Goal: Task Accomplishment & Management: Complete application form

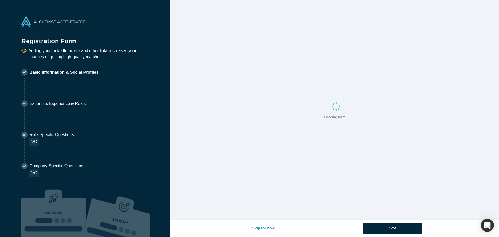
select select "US"
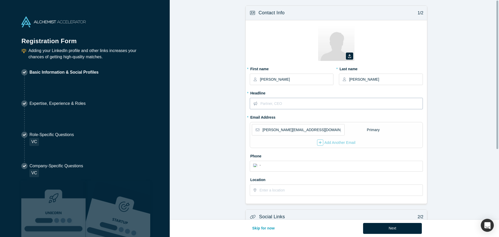
click at [300, 102] on input "text" at bounding box center [341, 103] width 162 height 11
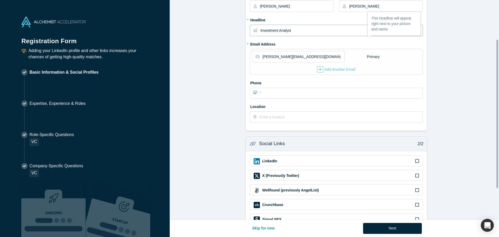
scroll to position [78, 0]
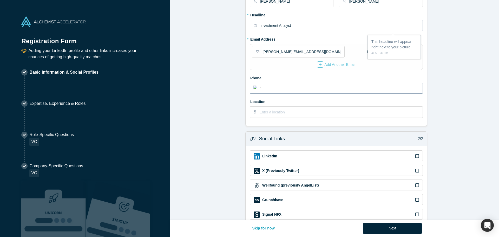
type input "Investment Analyst"
click at [308, 86] on input "tel" at bounding box center [340, 88] width 157 height 8
type input "(437) 522-686"
select select "CA"
type input "[PHONE_NUMBER]"
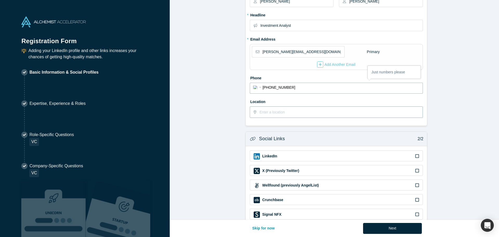
click at [287, 110] on input "text" at bounding box center [340, 111] width 163 height 11
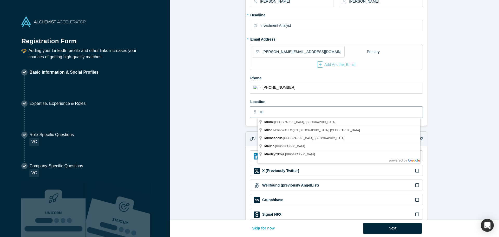
type input "M"
type input "[GEOGRAPHIC_DATA], [GEOGRAPHIC_DATA], [GEOGRAPHIC_DATA]"
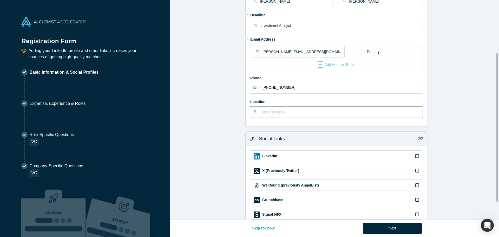
click at [293, 112] on input "text" at bounding box center [340, 111] width 163 height 11
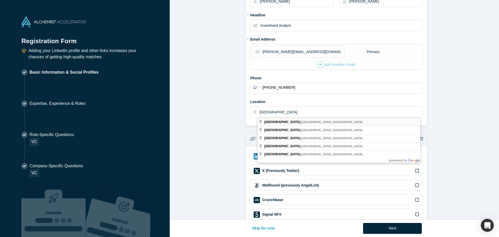
type input "[GEOGRAPHIC_DATA], [GEOGRAPHIC_DATA], [GEOGRAPHIC_DATA]"
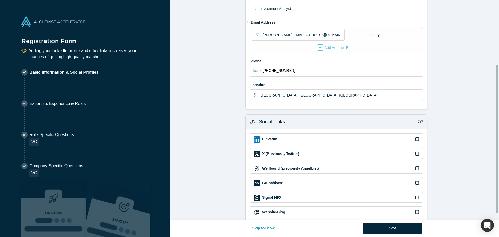
scroll to position [104, 0]
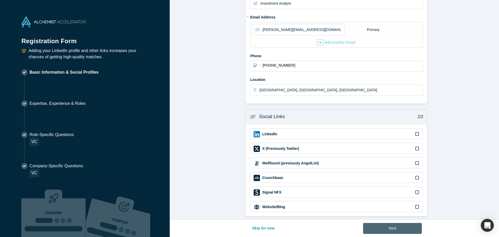
click at [401, 229] on button "Next" at bounding box center [392, 228] width 59 height 11
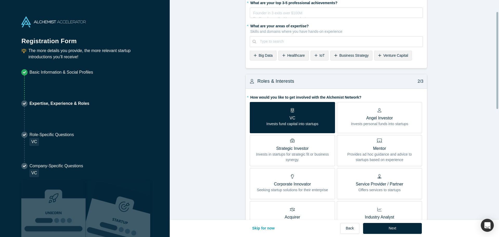
scroll to position [0, 0]
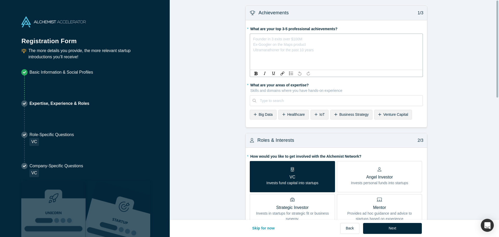
click at [304, 41] on div "Founder in 3 exits over $100M Ex-Googler on the Maps product Ultramarathoner fo…" at bounding box center [336, 37] width 166 height 5
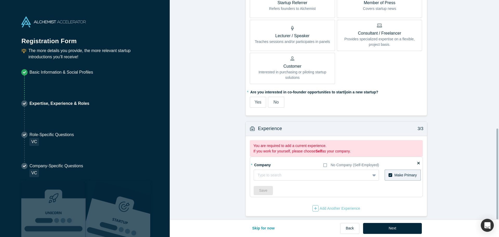
scroll to position [310, 0]
click at [301, 173] on div at bounding box center [311, 175] width 109 height 6
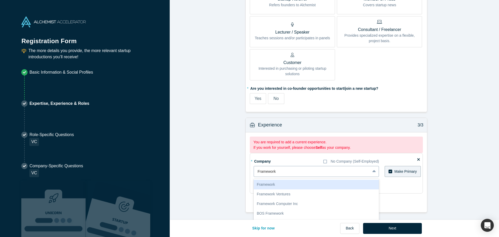
scroll to position [277, 0]
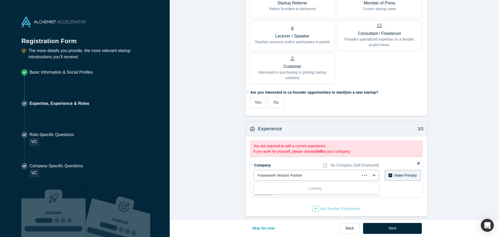
type input "Framework Venture Partners"
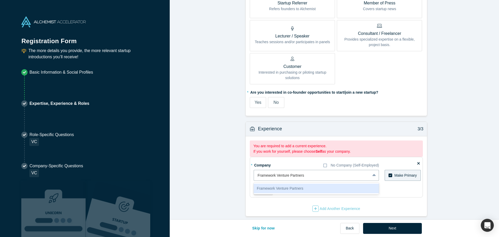
click at [304, 183] on div "Framework Venture Partners" at bounding box center [315, 188] width 125 height 10
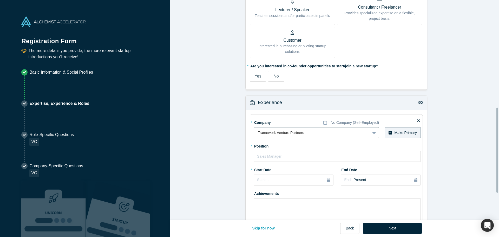
scroll to position [329, 0]
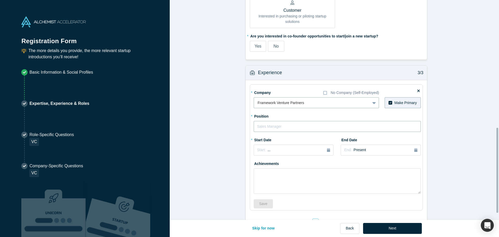
click at [284, 127] on input "text" at bounding box center [336, 126] width 167 height 11
type input "A"
type input "Investment Analyst"
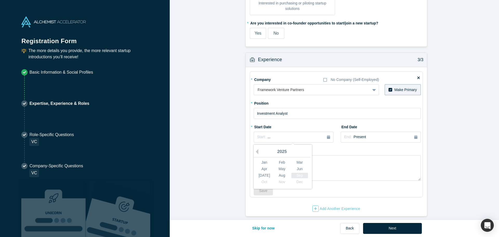
click at [294, 172] on div "Sep" at bounding box center [299, 174] width 17 height 5
click at [300, 164] on textarea at bounding box center [336, 167] width 167 height 25
click at [263, 189] on button "Save" at bounding box center [262, 190] width 19 height 9
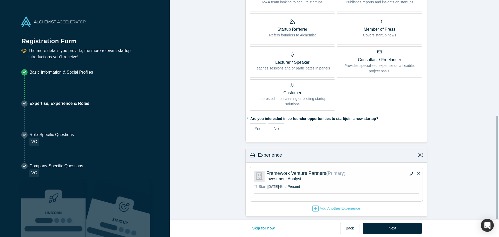
scroll to position [249, 0]
click at [385, 224] on button "Next" at bounding box center [392, 228] width 59 height 11
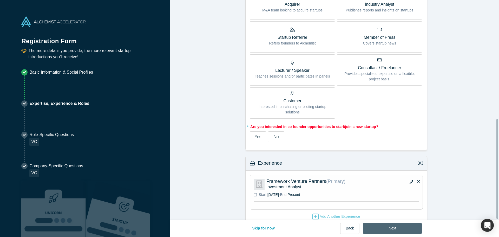
scroll to position [0, 0]
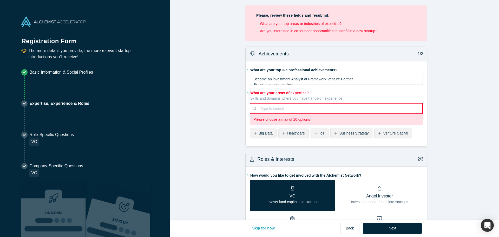
click at [299, 109] on div at bounding box center [339, 108] width 158 height 6
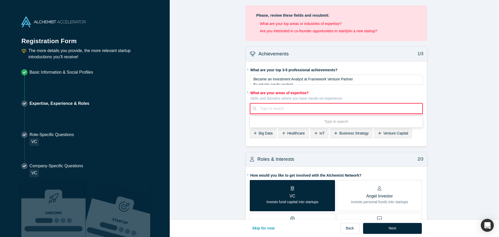
click at [390, 132] on span "Venture Capital" at bounding box center [395, 133] width 25 height 4
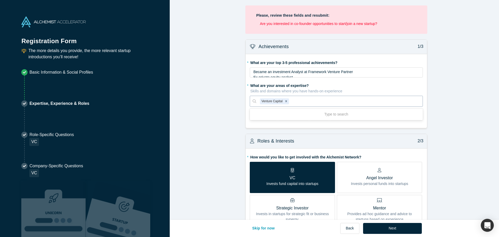
click at [327, 102] on div at bounding box center [354, 101] width 129 height 6
type input "p"
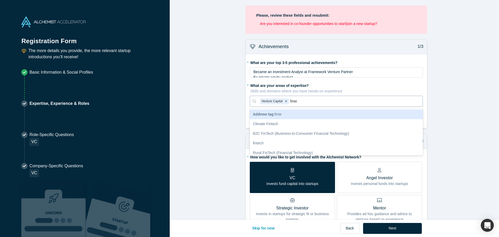
type input "fintec"
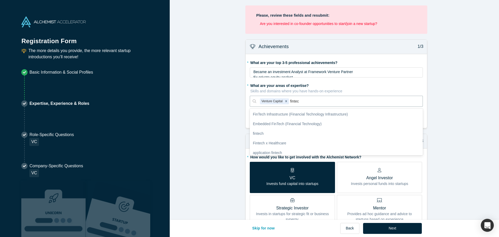
scroll to position [52, 0]
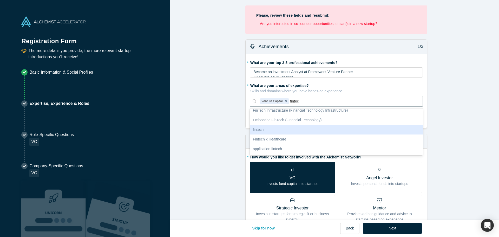
click at [285, 129] on div "fintech" at bounding box center [336, 130] width 173 height 10
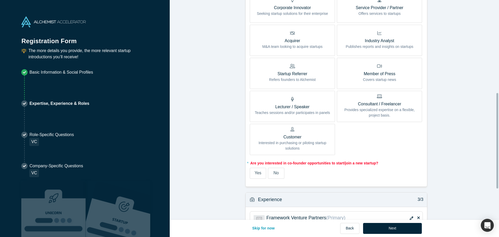
scroll to position [284, 0]
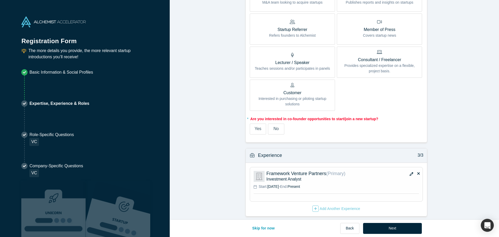
click at [271, 131] on fieldset "* How would you like to get involved with the Alchemist Network? VC Invests fun…" at bounding box center [336, 5] width 173 height 265
drag, startPoint x: 259, startPoint y: 126, endPoint x: 265, endPoint y: 127, distance: 5.5
click at [260, 126] on label "Yes" at bounding box center [258, 128] width 16 height 11
click at [0, 0] on input "Yes" at bounding box center [0, 0] width 0 height 0
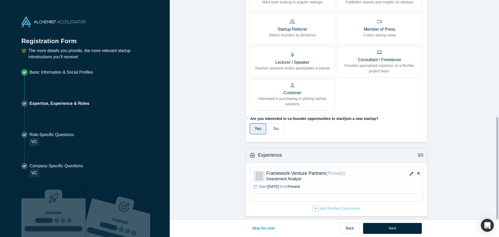
scroll to position [250, 0]
click at [390, 229] on button "Next" at bounding box center [392, 228] width 59 height 11
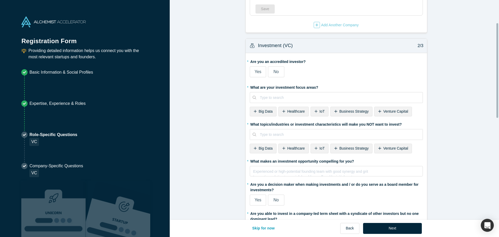
scroll to position [52, 0]
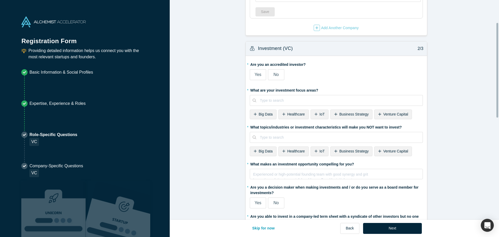
click at [294, 49] on div "Investment (VC) 2/3" at bounding box center [335, 48] width 181 height 15
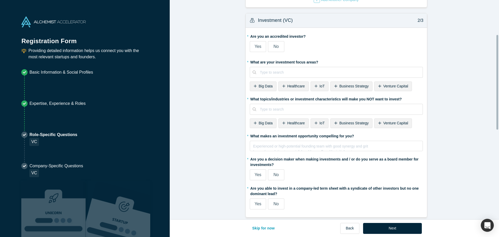
scroll to position [0, 0]
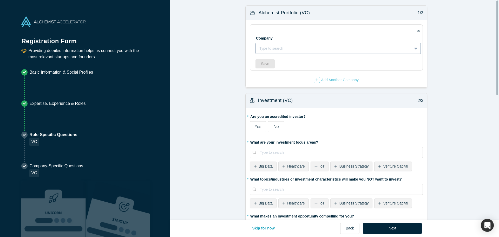
click at [294, 49] on div at bounding box center [333, 48] width 149 height 6
click at [314, 48] on div at bounding box center [333, 48] width 149 height 6
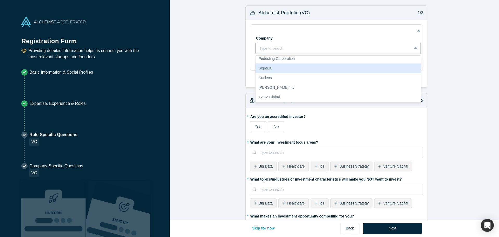
scroll to position [130, 0]
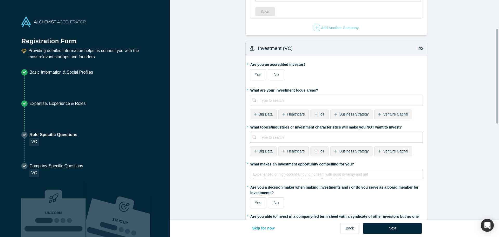
scroll to position [78, 0]
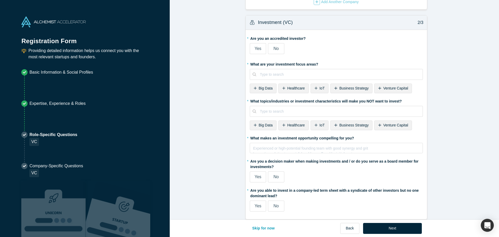
click at [378, 87] on icon at bounding box center [379, 88] width 3 height 4
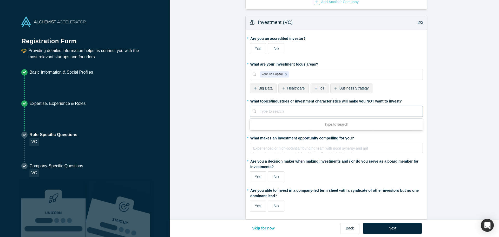
click at [303, 110] on div at bounding box center [339, 111] width 159 height 6
type input "gambling"
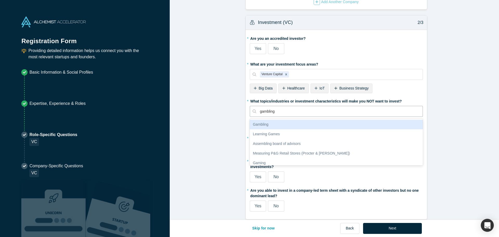
click at [289, 124] on div "Gambling" at bounding box center [336, 124] width 173 height 10
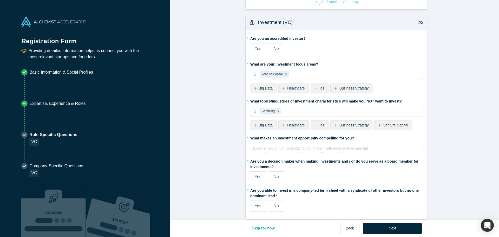
click at [297, 105] on div "* What topics/industries or investment characteristics will make you NOT want t…" at bounding box center [336, 107] width 173 height 20
click at [293, 108] on div at bounding box center [350, 111] width 137 height 6
type input "hardware"
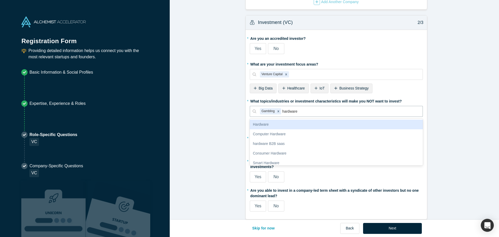
click at [288, 123] on div "Hardware" at bounding box center [336, 124] width 173 height 10
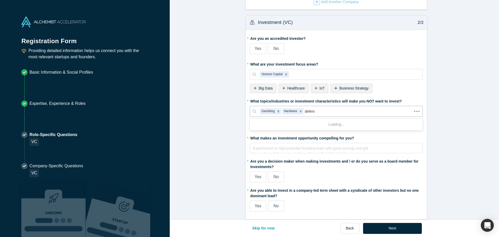
type input "defense"
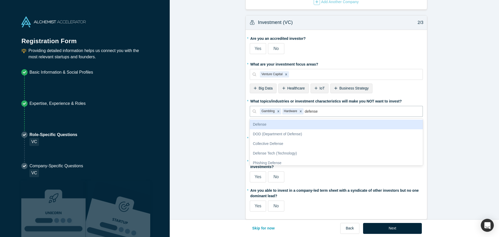
click at [289, 127] on div "Defense" at bounding box center [336, 124] width 173 height 10
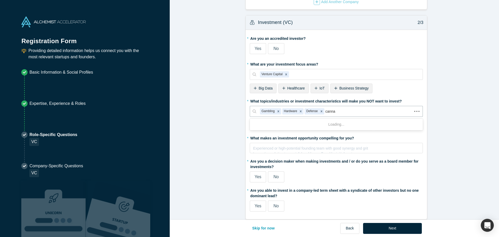
type input "cannab"
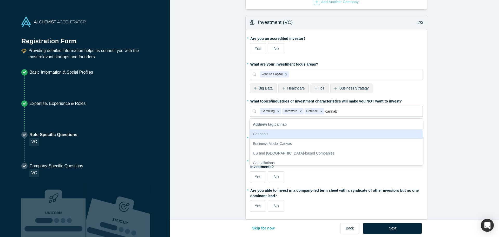
click at [299, 135] on div "Cannabis" at bounding box center [336, 134] width 173 height 10
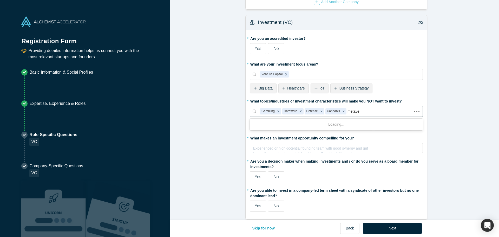
type input "metaver"
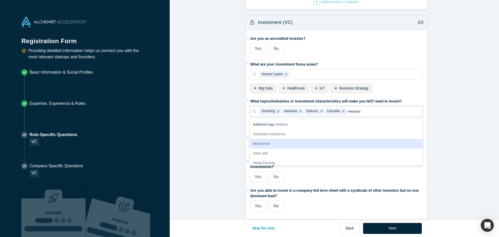
click at [276, 144] on div "Metaverse" at bounding box center [336, 144] width 173 height 10
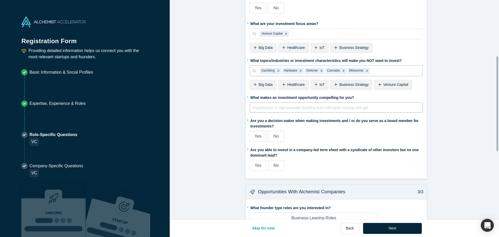
scroll to position [130, 0]
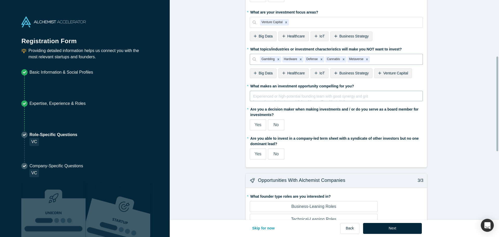
click at [295, 98] on div "Experienced or high-potential founding team with good synergy and grit Innovati…" at bounding box center [336, 97] width 166 height 10
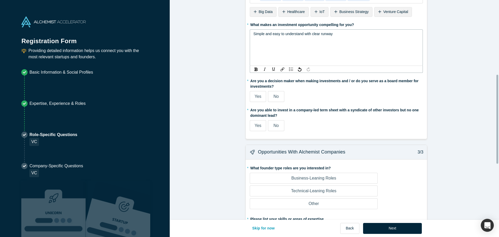
scroll to position [208, 0]
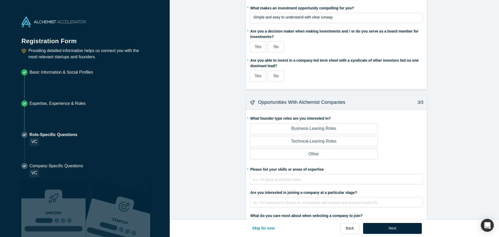
click at [262, 49] on label "Yes" at bounding box center [258, 46] width 16 height 11
click at [0, 0] on input "Yes" at bounding box center [0, 0] width 0 height 0
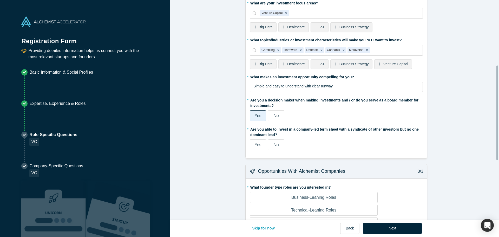
scroll to position [130, 0]
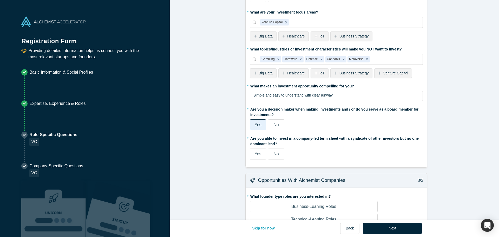
click at [268, 151] on label "No" at bounding box center [276, 153] width 16 height 11
click at [0, 0] on input "No" at bounding box center [0, 0] width 0 height 0
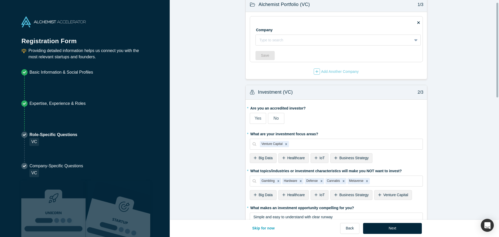
scroll to position [0, 0]
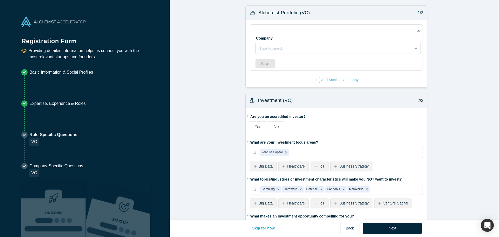
click at [256, 125] on span "Yes" at bounding box center [257, 126] width 7 height 4
click at [0, 0] on input "Yes" at bounding box center [0, 0] width 0 height 0
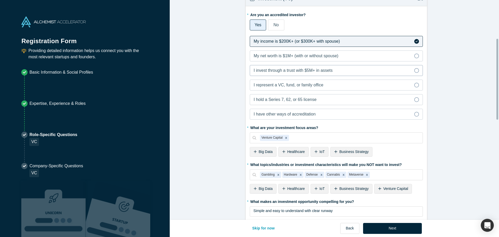
scroll to position [104, 0]
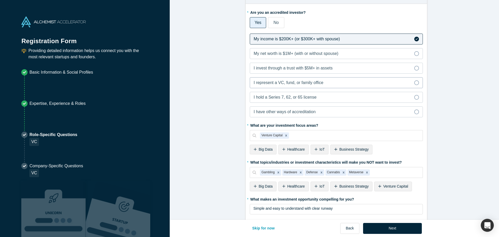
click at [311, 83] on span "I represent a VC, fund, or family office" at bounding box center [288, 82] width 70 height 4
click at [0, 0] on input "I represent a VC, fund, or family office" at bounding box center [0, 0] width 0 height 0
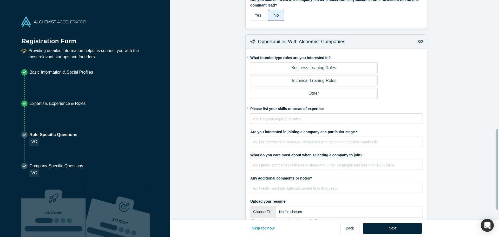
scroll to position [375, 0]
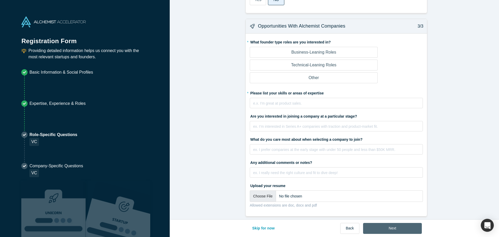
click at [371, 225] on button "Next" at bounding box center [392, 228] width 59 height 11
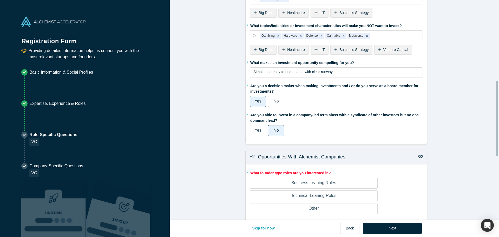
scroll to position [364, 0]
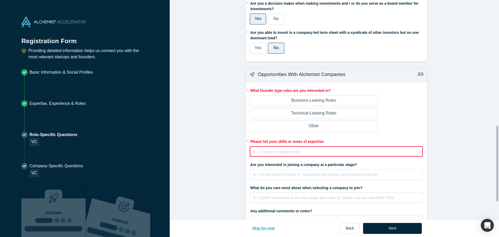
click at [257, 225] on button "Skip for now" at bounding box center [262, 228] width 33 height 11
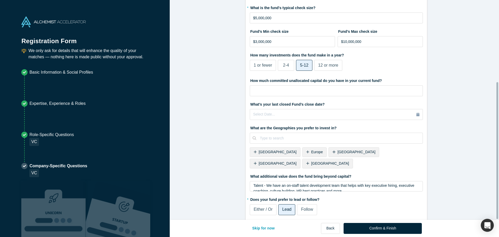
scroll to position [132, 0]
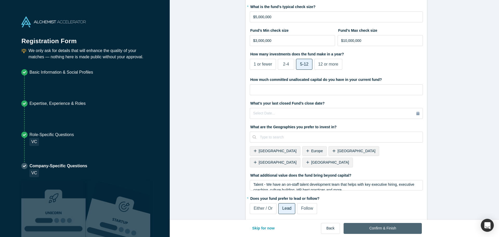
click at [386, 225] on button "Confirm & Finish" at bounding box center [382, 228] width 78 height 11
